Goal: Information Seeking & Learning: Find specific fact

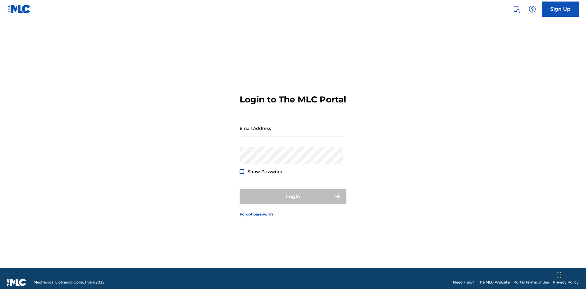
scroll to position [8, 0]
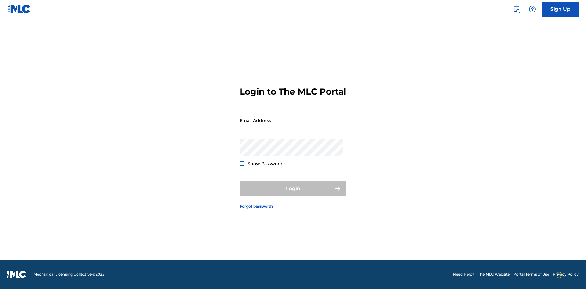
click at [291, 125] on input "Email Address" at bounding box center [290, 120] width 103 height 17
type input "[EMAIL_ADDRESS][DOMAIN_NAME]"
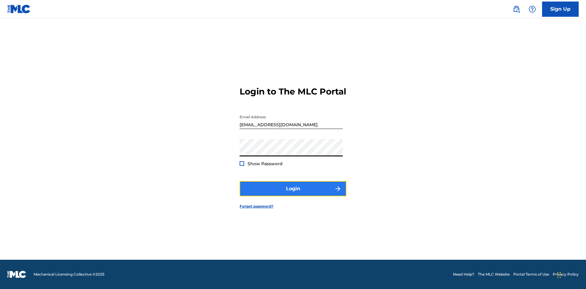
click at [293, 194] on button "Login" at bounding box center [292, 188] width 107 height 15
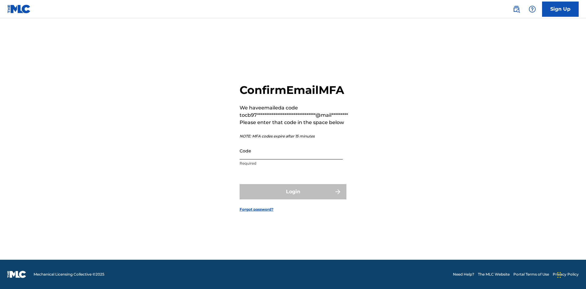
click at [291, 151] on input "Code" at bounding box center [290, 150] width 103 height 17
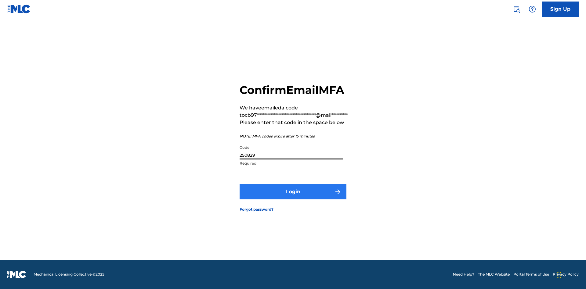
type input "250829"
click at [293, 192] on button "Login" at bounding box center [292, 191] width 107 height 15
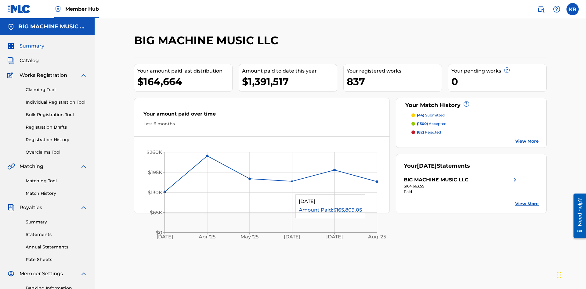
scroll to position [20, 0]
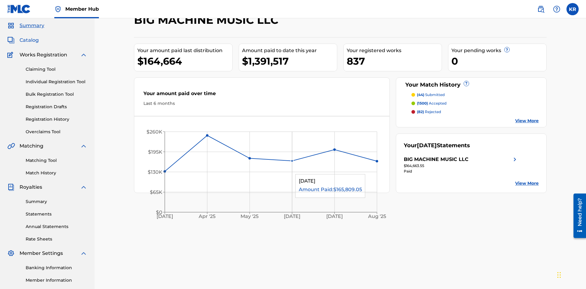
click at [29, 40] on span "Catalog" at bounding box center [29, 40] width 19 height 7
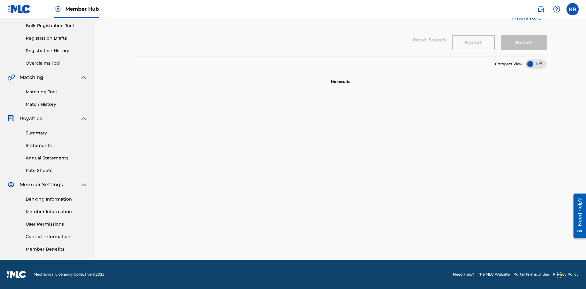
scroll to position [24, 0]
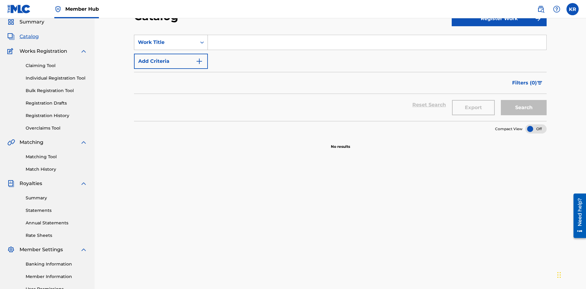
click at [165, 42] on div "Work Title" at bounding box center [165, 42] width 55 height 7
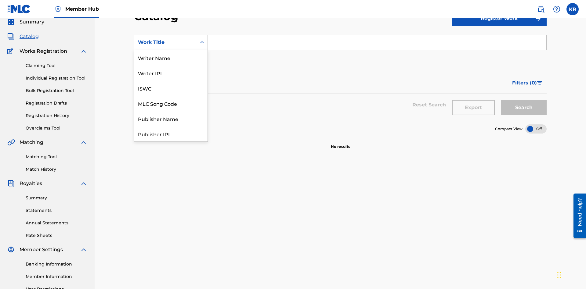
scroll to position [91, 0]
click at [171, 119] on div "ISRC" at bounding box center [170, 118] width 73 height 15
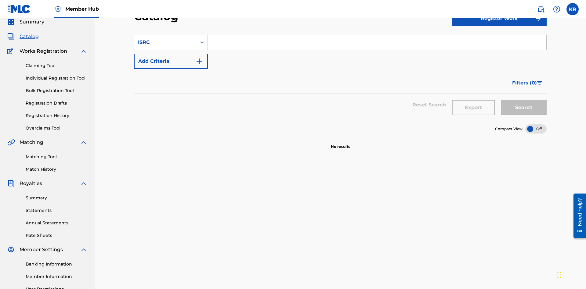
scroll to position [23, 0]
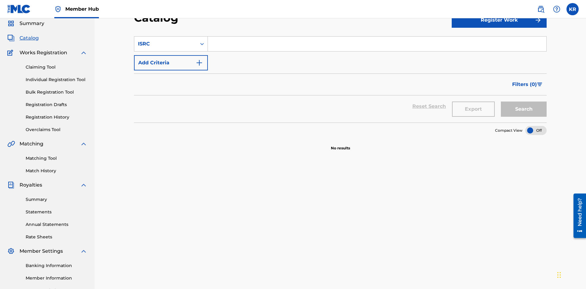
click at [377, 44] on input "Search Form" at bounding box center [377, 44] width 338 height 15
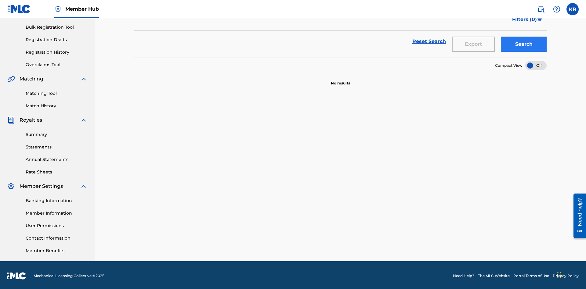
type input "QM3E21806150"
click at [523, 44] on button "Search" at bounding box center [523, 44] width 46 height 15
